Goal: Task Accomplishment & Management: Manage account settings

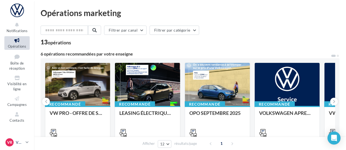
click at [28, 143] on icon at bounding box center [27, 142] width 3 height 5
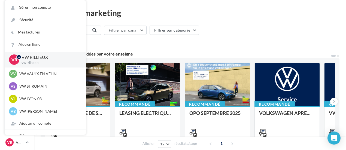
click at [80, 147] on div "Afficher 12 12 24 48 96 résultats/page 1" at bounding box center [190, 143] width 312 height 13
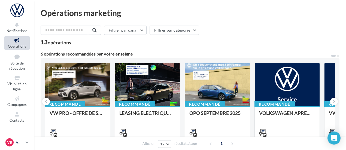
click at [26, 140] on link "VR VW RILLIEUX vw-ril-deb" at bounding box center [16, 142] width 25 height 10
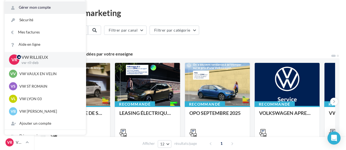
click at [50, 10] on link "Gérer mon compte" at bounding box center [45, 7] width 81 height 12
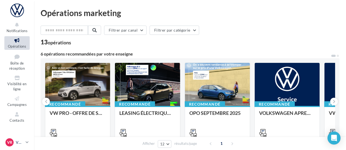
click at [16, 141] on div "VR VW RILLIEUX vw-ril-deb" at bounding box center [14, 143] width 18 height 8
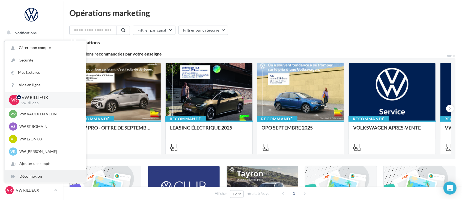
click at [41, 150] on div "Déconnexion" at bounding box center [45, 177] width 81 height 12
